Goal: Information Seeking & Learning: Learn about a topic

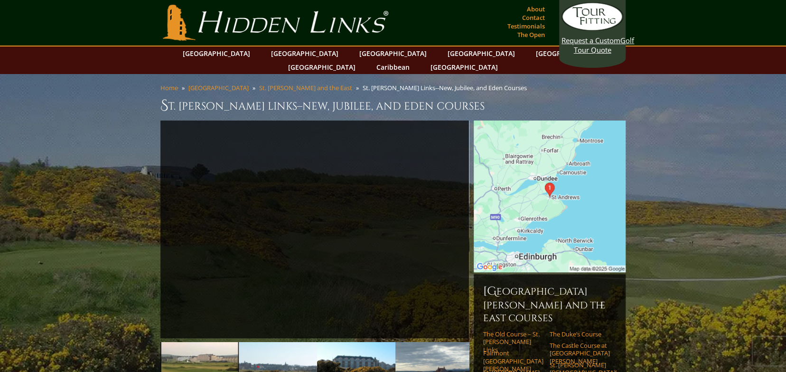
click at [458, 220] on link "Next" at bounding box center [454, 229] width 19 height 19
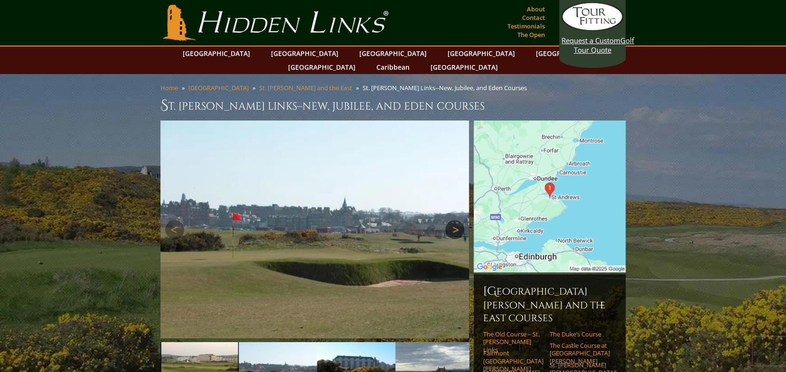
click at [458, 220] on link "Next" at bounding box center [454, 229] width 19 height 19
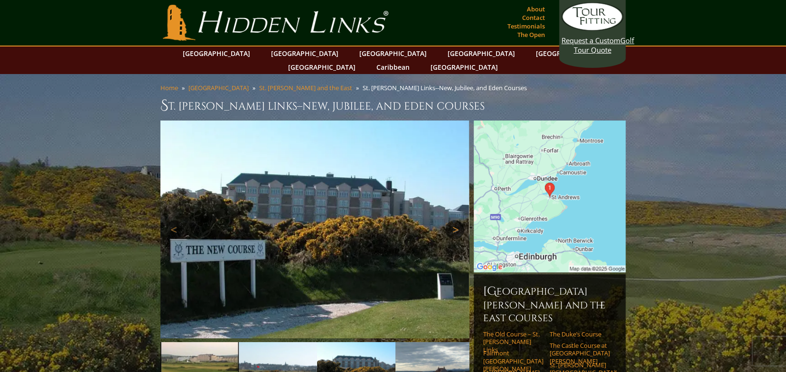
click at [458, 220] on link "Next" at bounding box center [454, 229] width 19 height 19
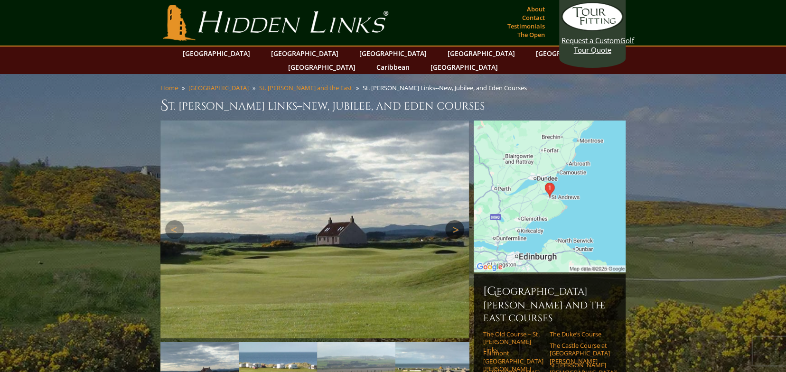
click at [458, 220] on link "Next" at bounding box center [454, 229] width 19 height 19
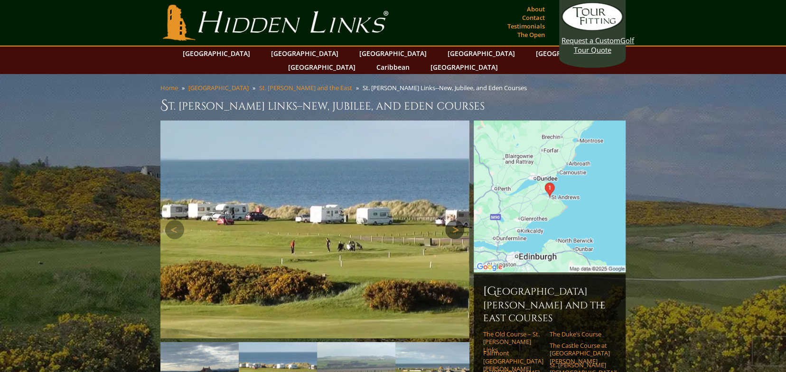
click at [458, 220] on link "Next" at bounding box center [454, 229] width 19 height 19
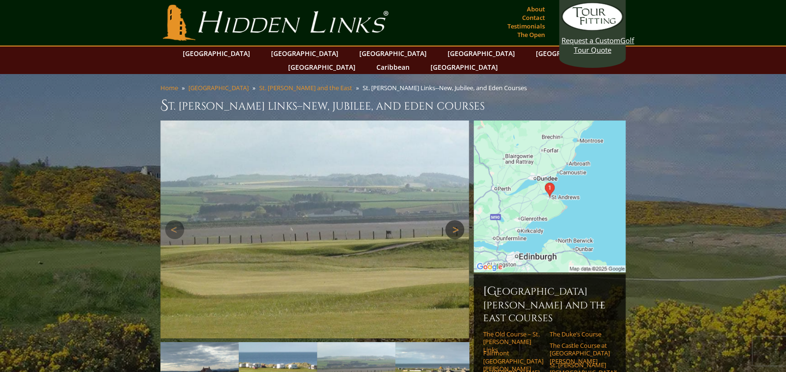
click at [458, 220] on link "Next" at bounding box center [454, 229] width 19 height 19
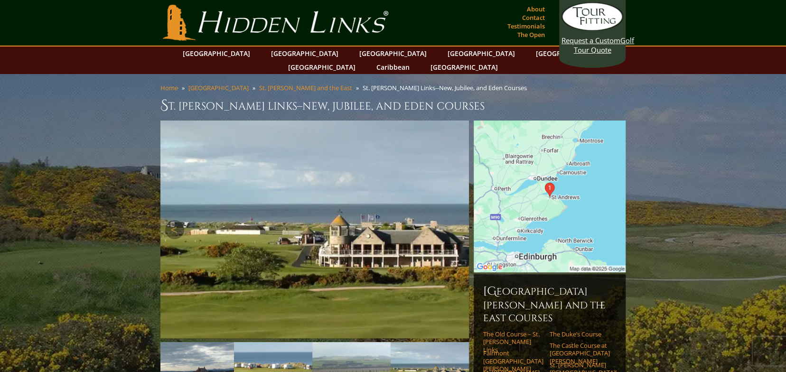
click at [458, 220] on link "Next" at bounding box center [454, 229] width 19 height 19
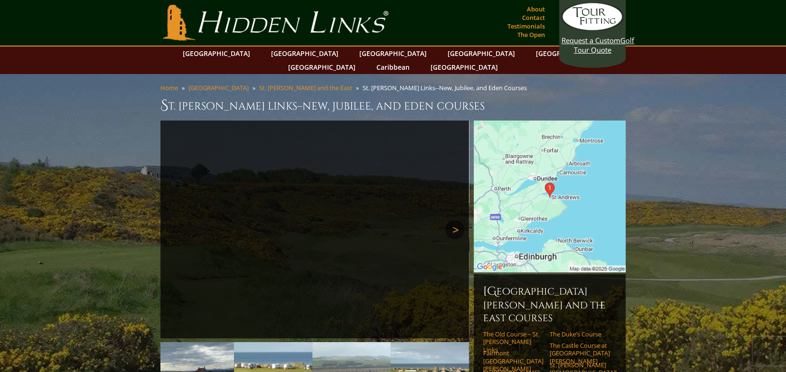
click at [458, 220] on link "Next" at bounding box center [454, 229] width 19 height 19
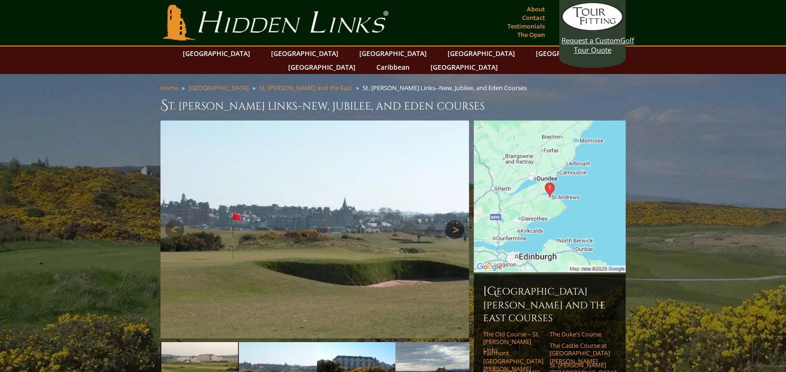
click at [458, 220] on link "Next" at bounding box center [454, 229] width 19 height 19
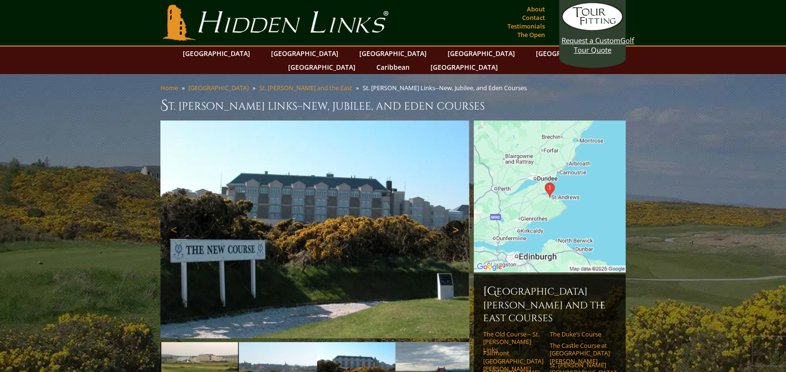
click at [458, 220] on link "Next" at bounding box center [454, 229] width 19 height 19
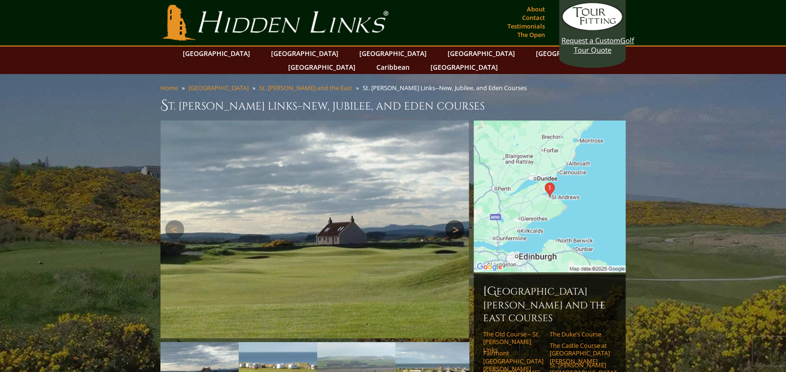
click at [456, 220] on link "Next" at bounding box center [454, 229] width 19 height 19
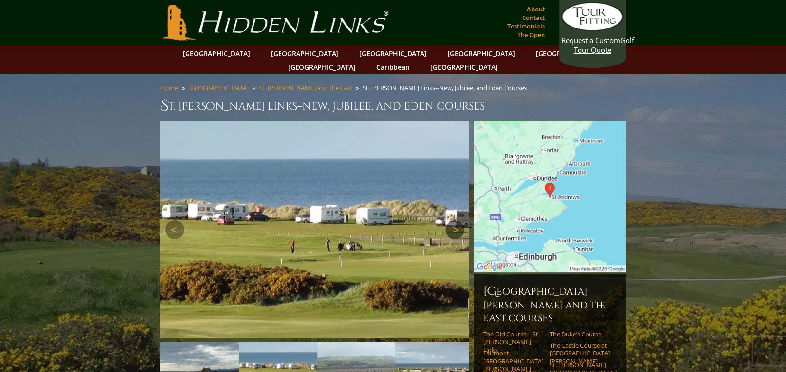
click at [456, 220] on link "Next" at bounding box center [454, 229] width 19 height 19
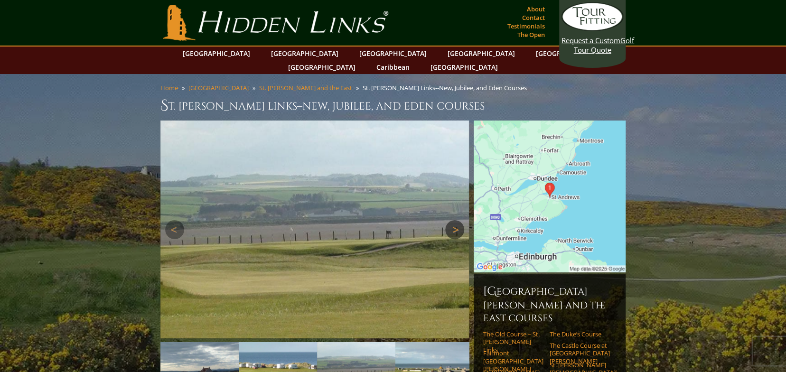
click at [456, 220] on link "Next" at bounding box center [454, 229] width 19 height 19
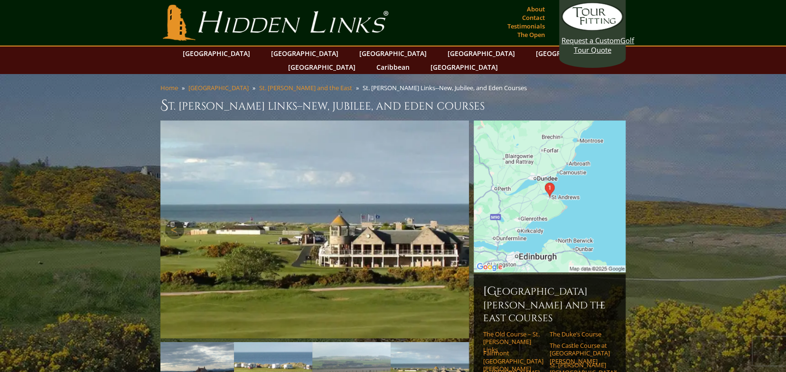
click at [456, 220] on link "Next" at bounding box center [454, 229] width 19 height 19
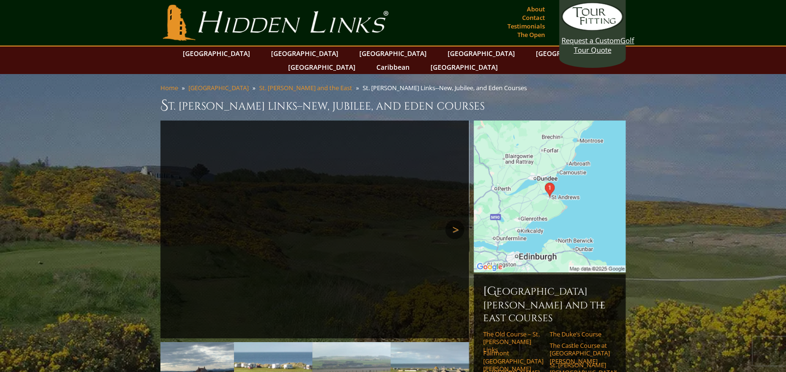
click at [456, 220] on link "Next" at bounding box center [454, 229] width 19 height 19
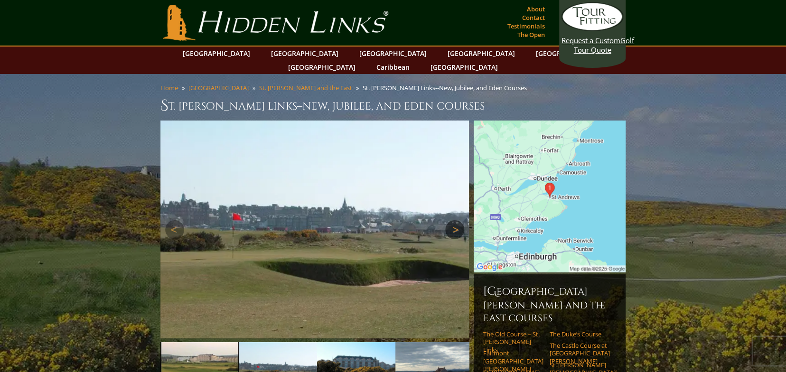
click at [456, 220] on link "Next" at bounding box center [454, 229] width 19 height 19
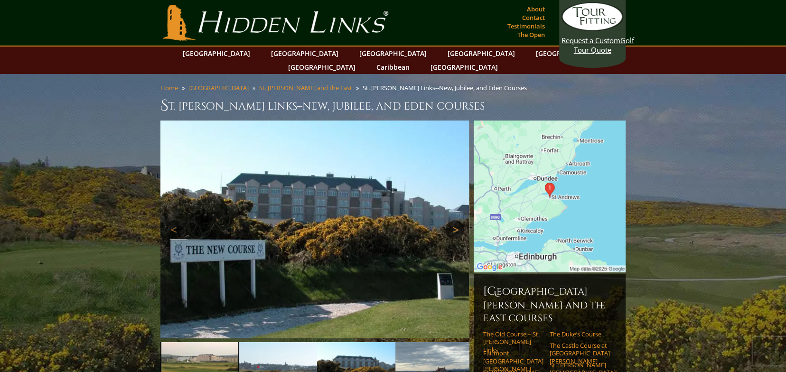
click at [456, 220] on link "Next" at bounding box center [454, 229] width 19 height 19
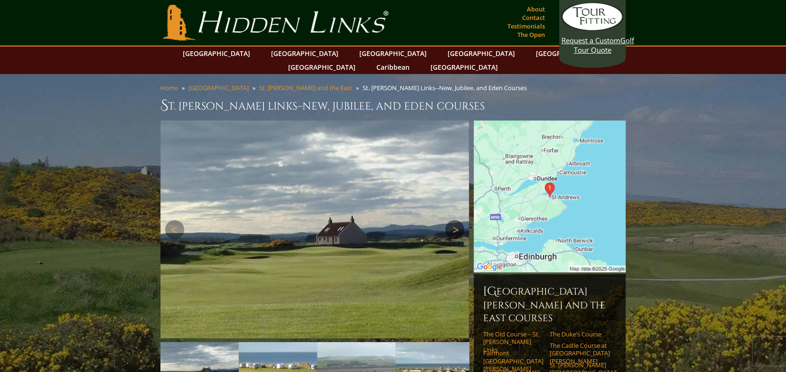
click at [456, 220] on link "Next" at bounding box center [454, 229] width 19 height 19
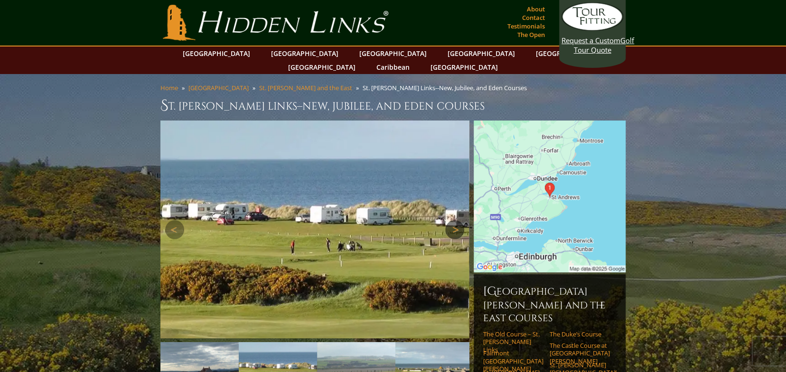
click at [456, 220] on link "Next" at bounding box center [454, 229] width 19 height 19
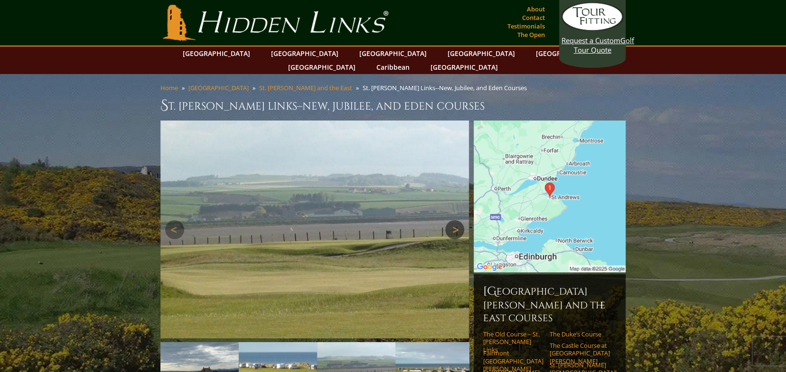
click at [457, 220] on link "Next" at bounding box center [454, 229] width 19 height 19
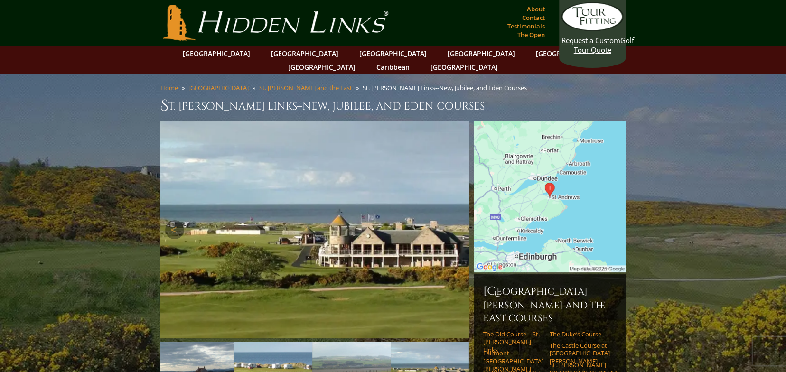
click at [457, 220] on link "Next" at bounding box center [454, 229] width 19 height 19
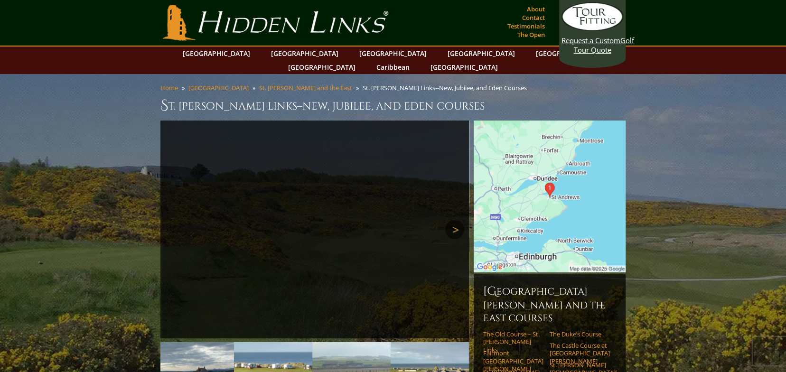
click at [455, 220] on link "Next" at bounding box center [454, 229] width 19 height 19
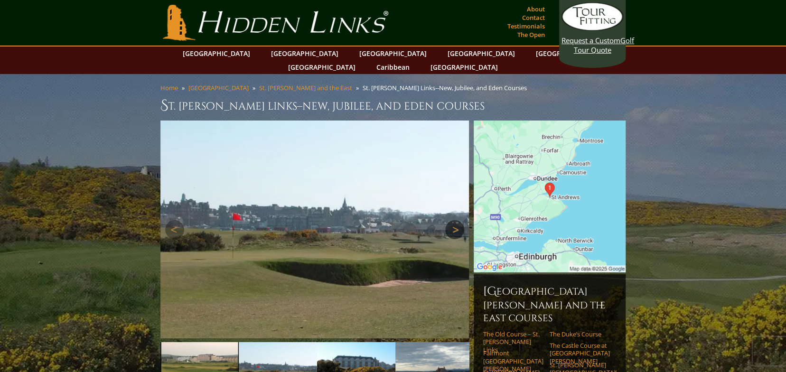
click at [455, 220] on link "Next" at bounding box center [454, 229] width 19 height 19
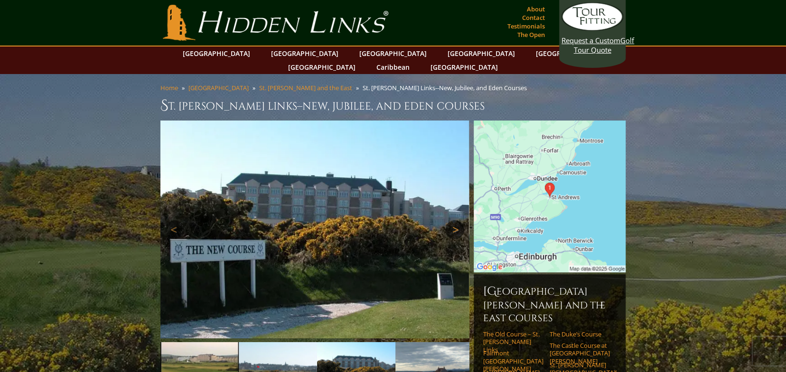
click at [455, 220] on link "Next" at bounding box center [454, 229] width 19 height 19
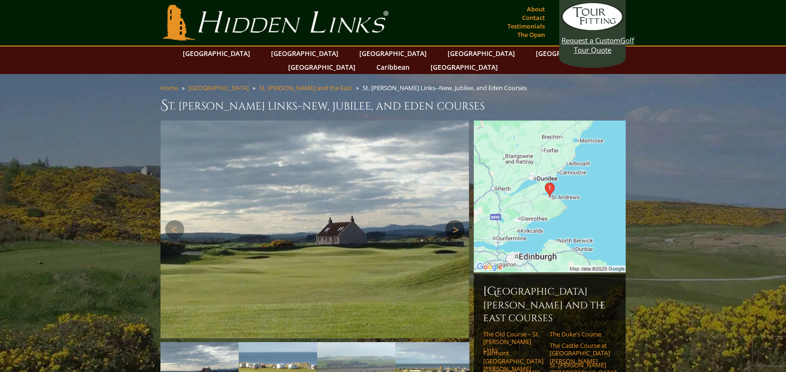
click at [455, 220] on link "Next" at bounding box center [454, 229] width 19 height 19
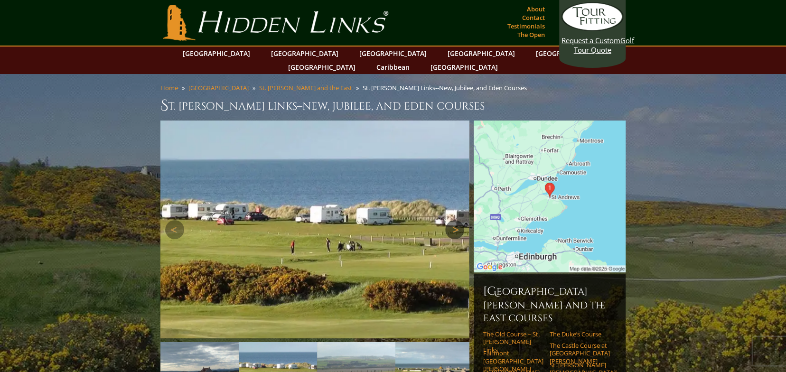
click at [455, 220] on link "Next" at bounding box center [454, 229] width 19 height 19
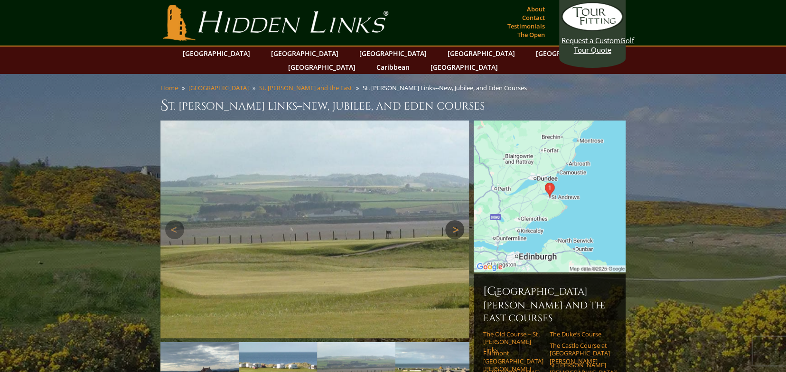
click at [455, 220] on link "Next" at bounding box center [454, 229] width 19 height 19
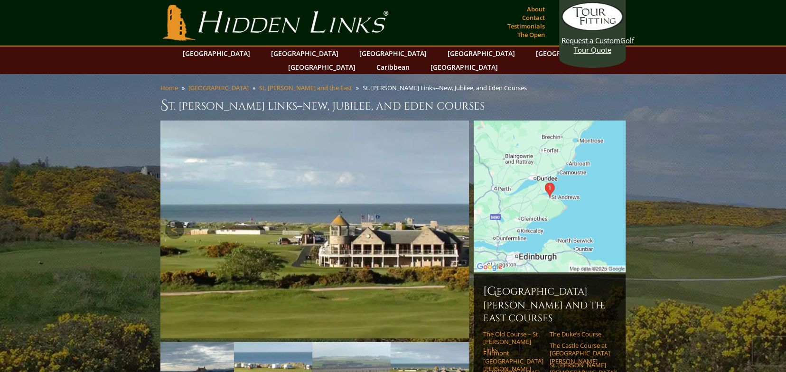
click at [455, 220] on link "Next" at bounding box center [454, 229] width 19 height 19
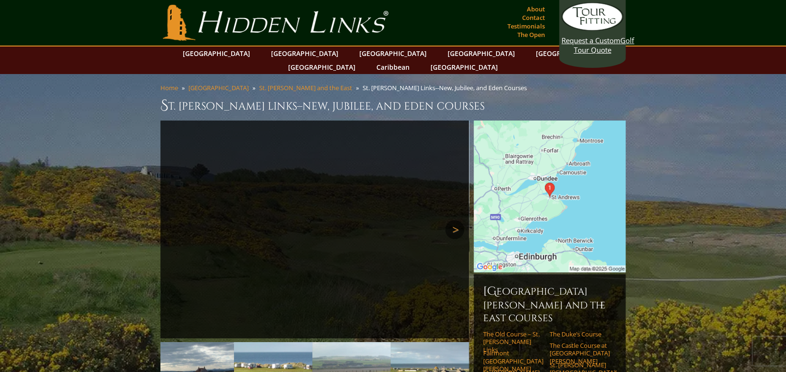
click at [452, 220] on link "Next" at bounding box center [454, 229] width 19 height 19
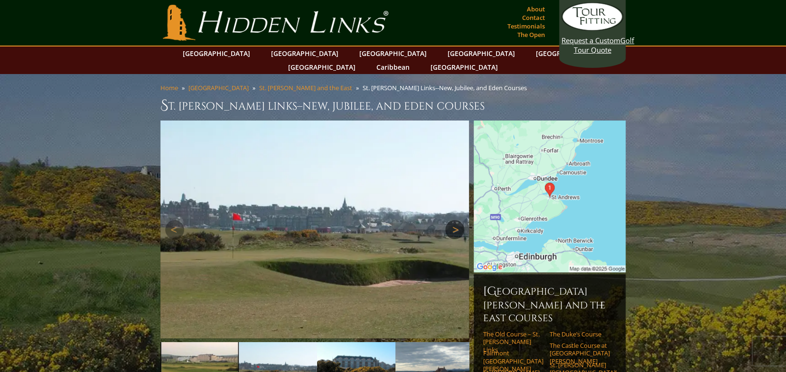
click at [452, 220] on link "Next" at bounding box center [454, 229] width 19 height 19
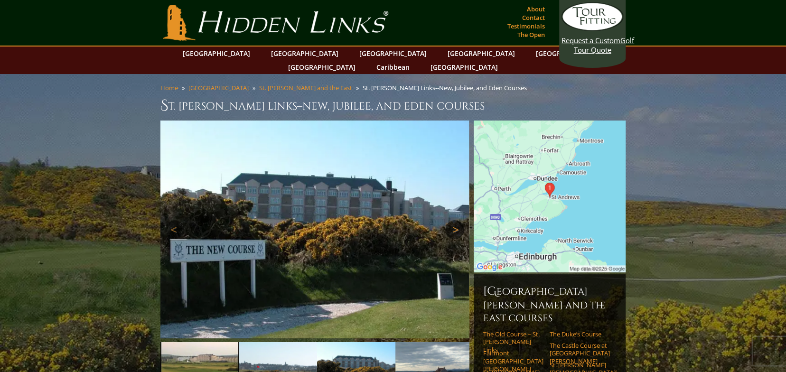
click at [452, 220] on link "Next" at bounding box center [454, 229] width 19 height 19
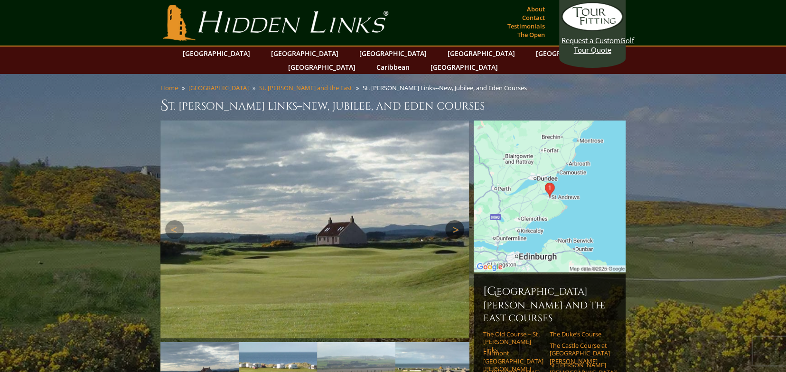
click at [452, 220] on link "Next" at bounding box center [454, 229] width 19 height 19
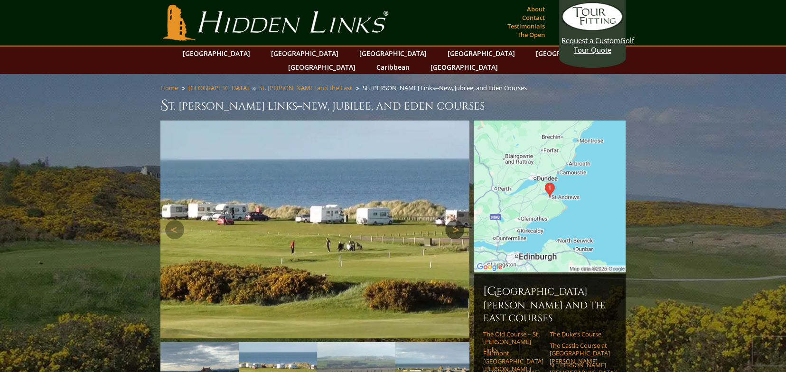
click at [452, 220] on link "Next" at bounding box center [454, 229] width 19 height 19
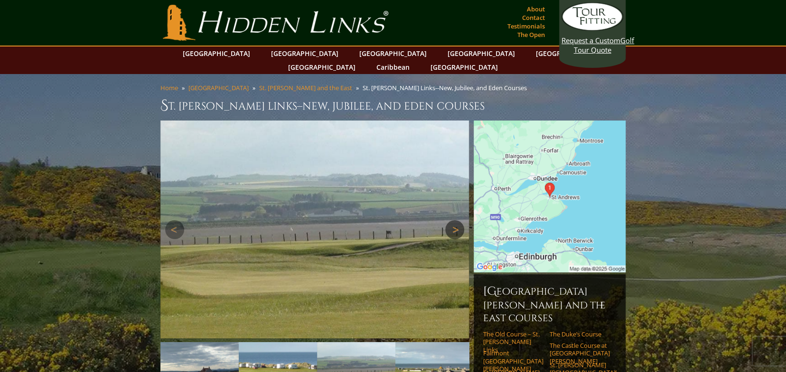
click at [452, 220] on link "Next" at bounding box center [454, 229] width 19 height 19
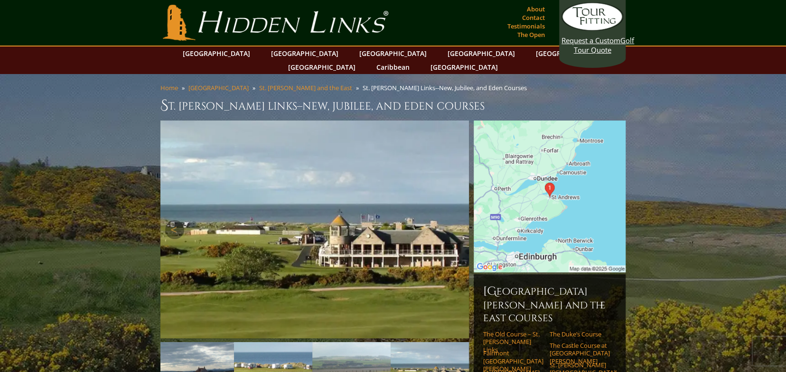
click at [452, 220] on link "Next" at bounding box center [454, 229] width 19 height 19
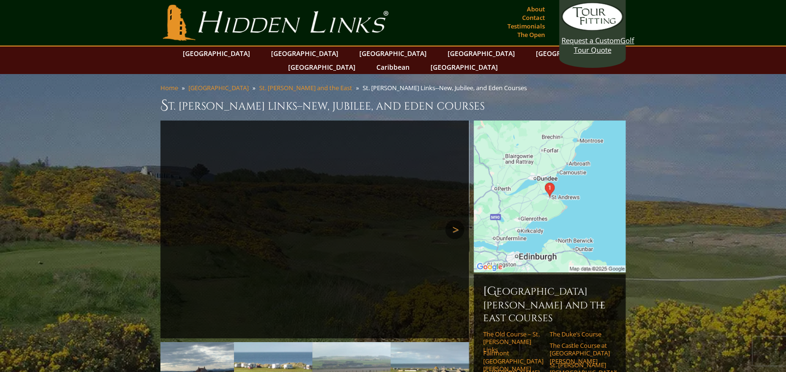
click at [452, 220] on link "Next" at bounding box center [454, 229] width 19 height 19
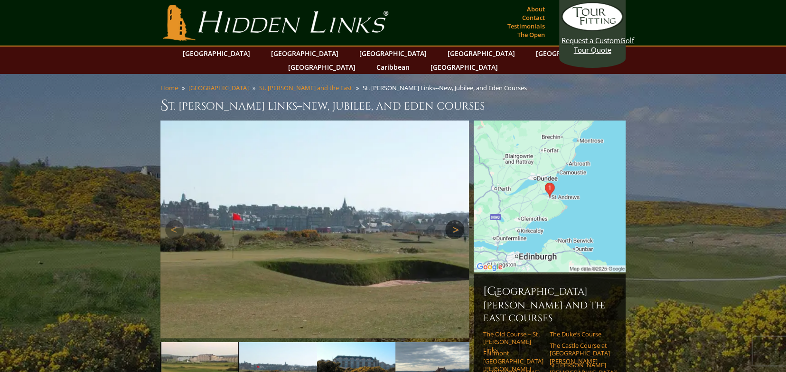
click at [452, 220] on link "Next" at bounding box center [454, 229] width 19 height 19
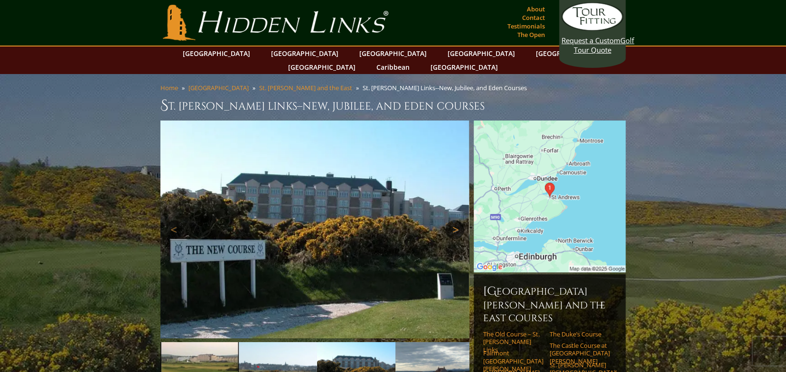
click at [452, 220] on link "Next" at bounding box center [454, 229] width 19 height 19
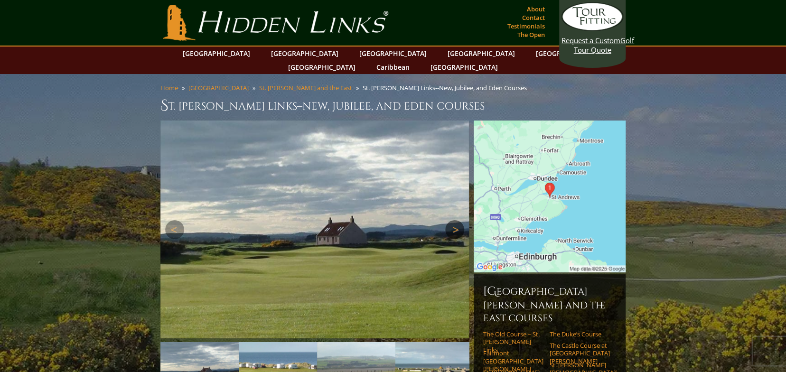
click at [452, 220] on link "Next" at bounding box center [454, 229] width 19 height 19
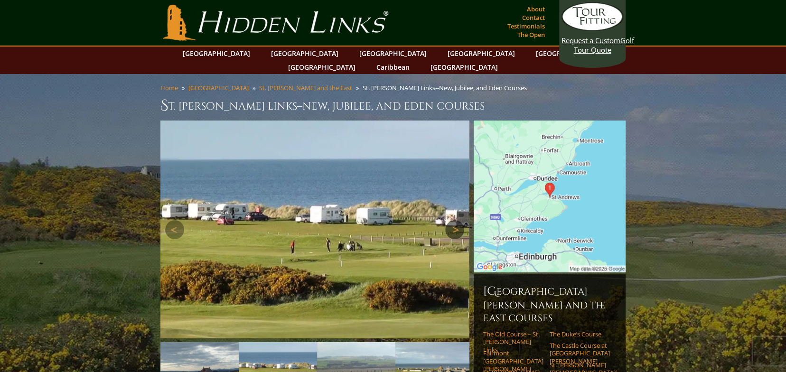
click at [452, 220] on link "Next" at bounding box center [454, 229] width 19 height 19
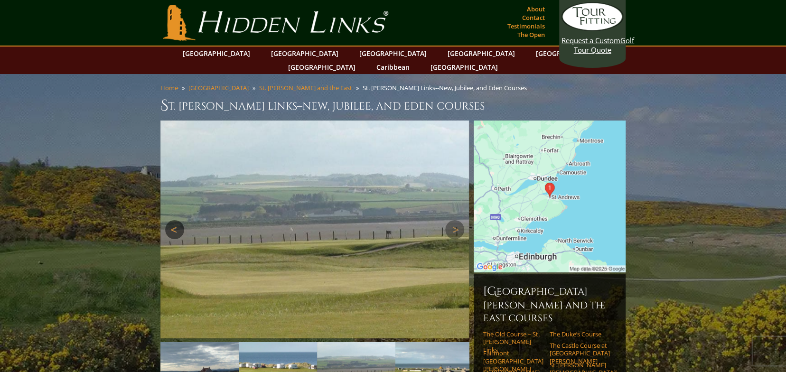
click at [167, 220] on link "Previous" at bounding box center [174, 229] width 19 height 19
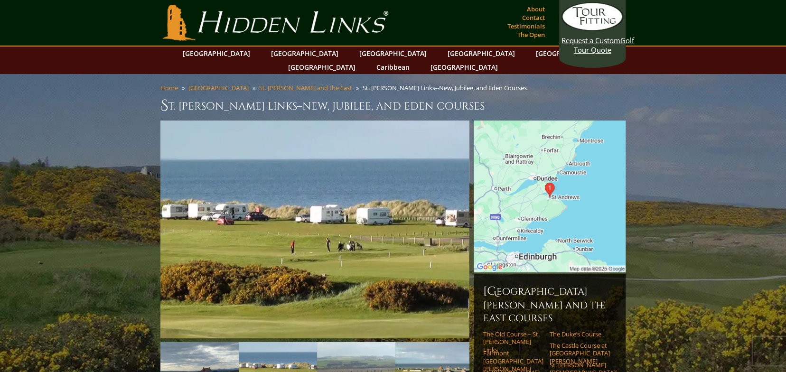
click at [544, 190] on img at bounding box center [550, 197] width 152 height 152
click at [566, 199] on img at bounding box center [550, 197] width 152 height 152
